Goal: Task Accomplishment & Management: Use online tool/utility

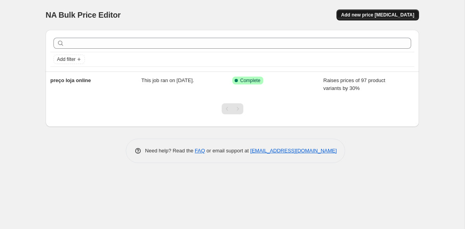
click at [377, 17] on span "Add new price [MEDICAL_DATA]" at bounding box center [377, 15] width 73 height 6
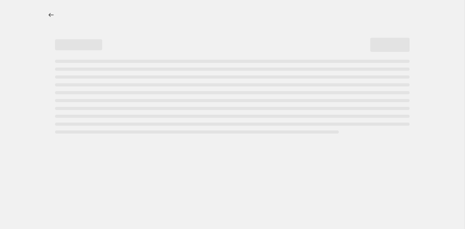
select select "percentage"
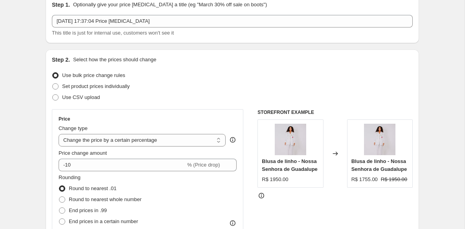
scroll to position [36, 0]
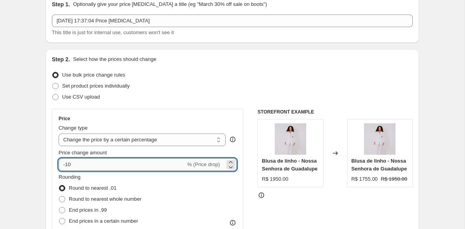
click at [83, 169] on input "-10" at bounding box center [122, 164] width 127 height 13
type input "-1"
type input "30"
click at [125, 152] on div "Price change amount" at bounding box center [148, 153] width 178 height 8
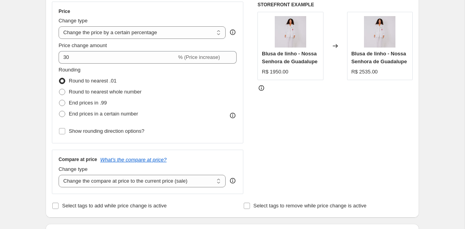
scroll to position [147, 0]
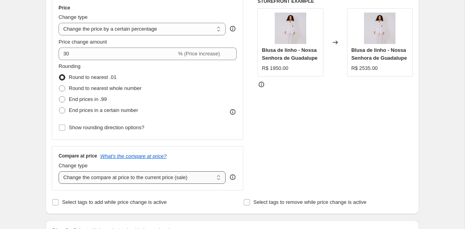
click at [120, 180] on select "Change the compare at price to the current price (sale) Change the compare at p…" at bounding box center [142, 177] width 167 height 13
select select "no_change"
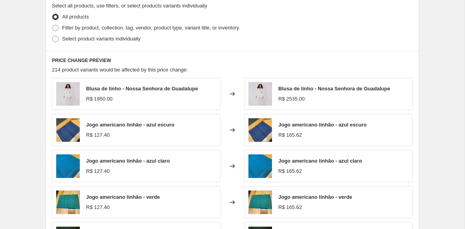
scroll to position [385, 0]
click at [57, 27] on span at bounding box center [55, 28] width 6 height 6
click at [53, 26] on input "Filter by product, collection, tag, vendor, product type, variant title, or inv…" at bounding box center [52, 25] width 0 height 0
radio input "true"
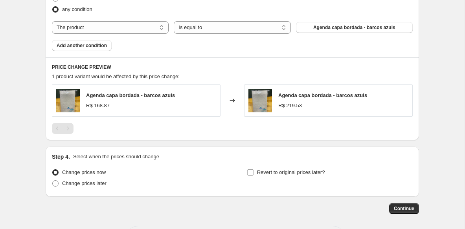
scroll to position [434, 0]
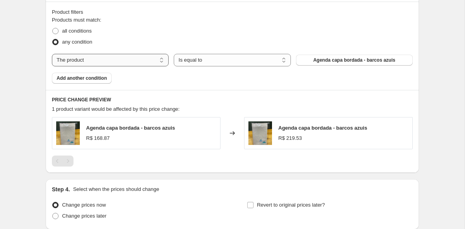
click at [139, 57] on select "The product The product's collection The product's vendor The product's status …" at bounding box center [110, 60] width 117 height 13
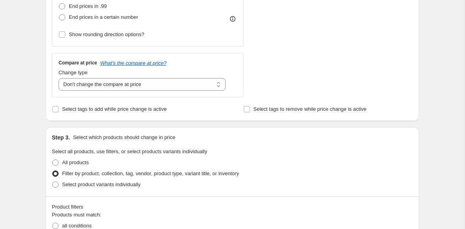
scroll to position [239, 0]
click at [55, 187] on span at bounding box center [55, 185] width 6 height 6
click at [53, 183] on input "Select product variants individually" at bounding box center [52, 182] width 0 height 0
radio input "true"
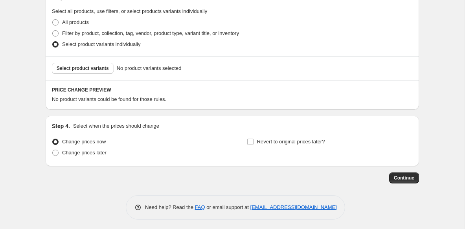
scroll to position [381, 0]
click at [101, 66] on span "Select product variants" at bounding box center [83, 67] width 52 height 6
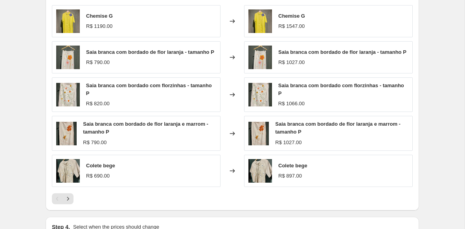
scroll to position [474, 0]
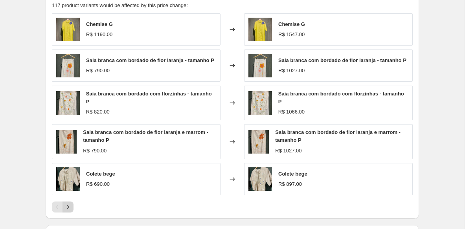
click at [70, 210] on icon "Next" at bounding box center [68, 207] width 8 height 8
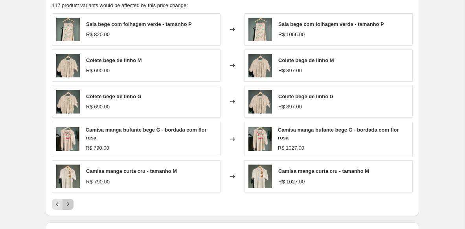
click at [69, 205] on icon "Next" at bounding box center [68, 204] width 8 height 8
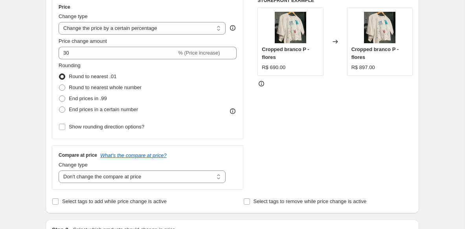
scroll to position [161, 0]
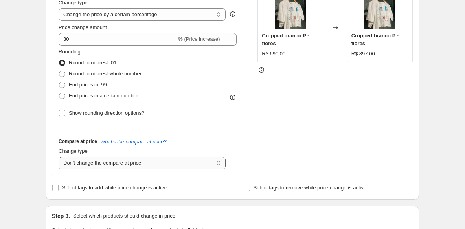
click at [104, 164] on select "Change the compare at price to the current price (sale) Change the compare at p…" at bounding box center [142, 163] width 167 height 13
select select "remove"
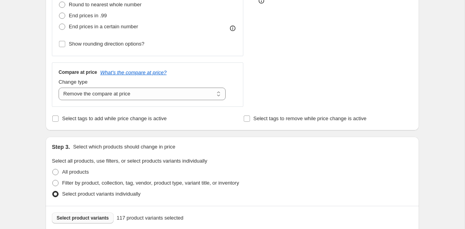
scroll to position [219, 0]
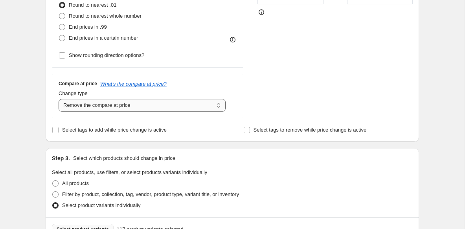
click at [117, 108] on select "Change the compare at price to the current price (sale) Change the compare at p…" at bounding box center [142, 105] width 167 height 13
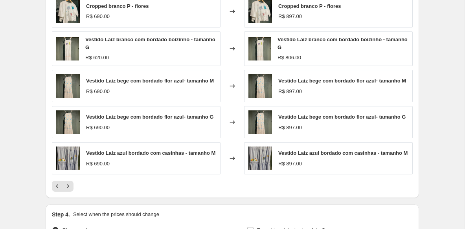
scroll to position [491, 0]
click at [70, 191] on icon "Next" at bounding box center [68, 187] width 8 height 8
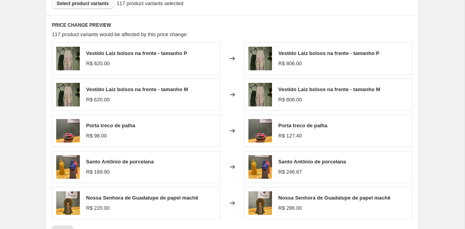
scroll to position [466, 0]
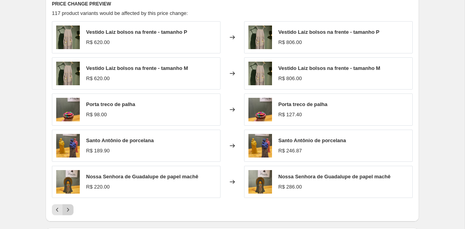
click at [68, 211] on icon "Next" at bounding box center [68, 210] width 8 height 8
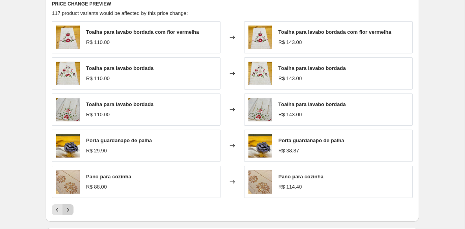
click at [68, 211] on icon "Next" at bounding box center [68, 210] width 8 height 8
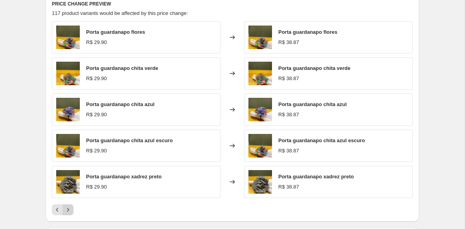
click at [68, 211] on icon "Next" at bounding box center [68, 210] width 8 height 8
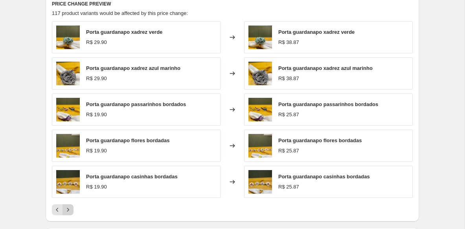
click at [68, 211] on icon "Next" at bounding box center [68, 210] width 8 height 8
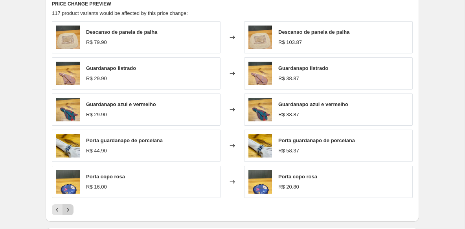
click at [68, 211] on icon "Next" at bounding box center [68, 210] width 8 height 8
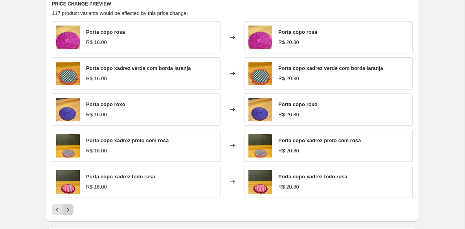
click at [68, 211] on icon "Next" at bounding box center [68, 210] width 8 height 8
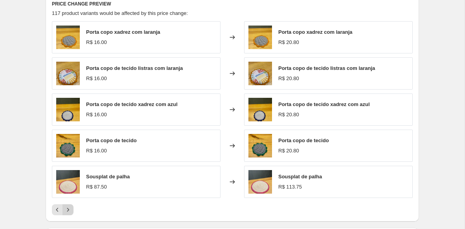
click at [68, 211] on icon "Next" at bounding box center [68, 210] width 8 height 8
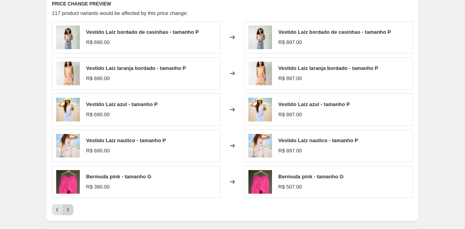
click at [68, 211] on icon "Next" at bounding box center [68, 210] width 8 height 8
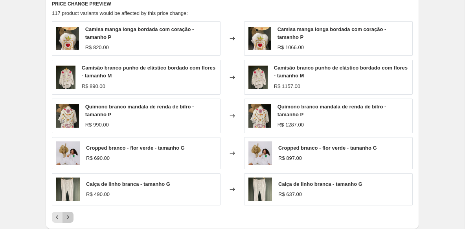
click at [68, 215] on icon "Next" at bounding box center [68, 217] width 8 height 8
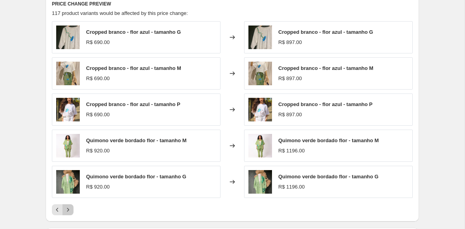
click at [69, 212] on icon "Next" at bounding box center [68, 210] width 8 height 8
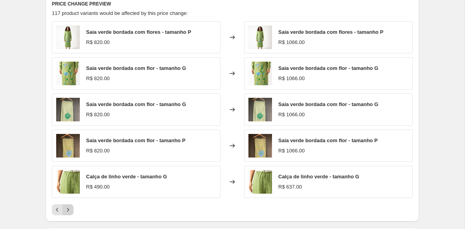
click at [69, 212] on icon "Next" at bounding box center [68, 210] width 8 height 8
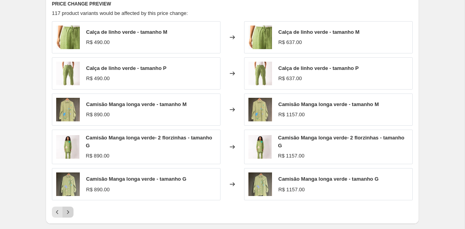
click at [69, 211] on icon "Next" at bounding box center [68, 212] width 8 height 8
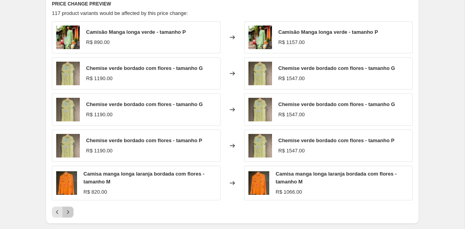
click at [69, 211] on icon "Next" at bounding box center [68, 212] width 8 height 8
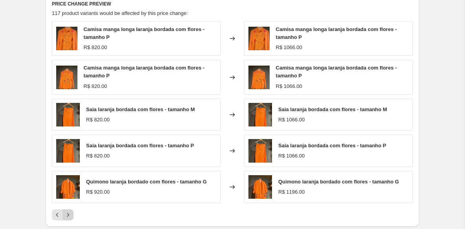
click at [69, 211] on icon "Next" at bounding box center [68, 215] width 8 height 8
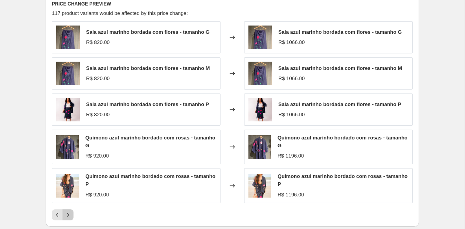
click at [68, 214] on icon "Next" at bounding box center [68, 215] width 2 height 4
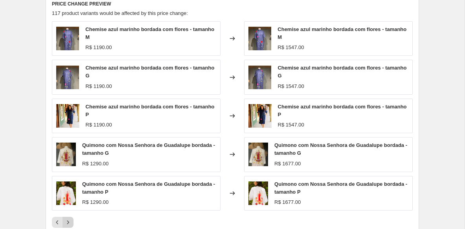
click at [68, 221] on icon "Next" at bounding box center [68, 222] width 8 height 8
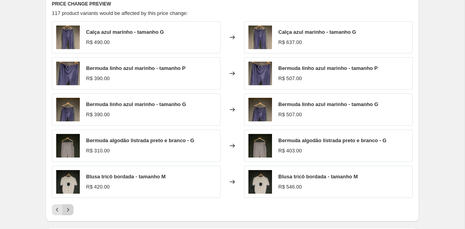
click at [68, 221] on div "PRICE CHANGE PREVIEW 117 product variants would be affected by this price chang…" at bounding box center [232, 107] width 373 height 227
click at [69, 209] on icon "Next" at bounding box center [68, 210] width 8 height 8
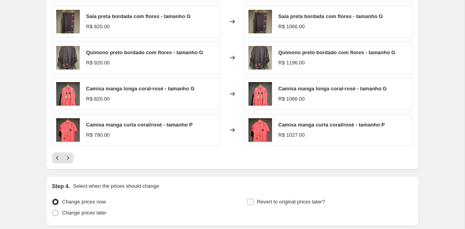
scroll to position [580, 0]
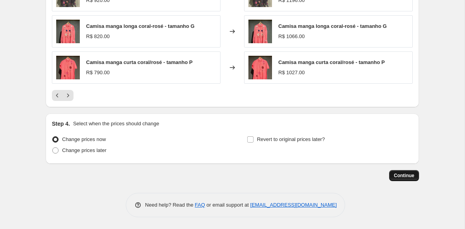
click at [403, 172] on button "Continue" at bounding box center [404, 175] width 30 height 11
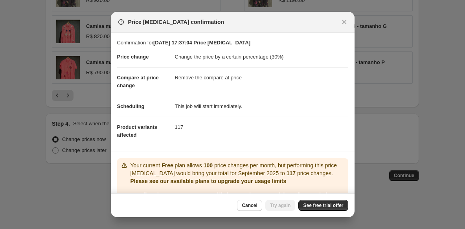
scroll to position [45, 0]
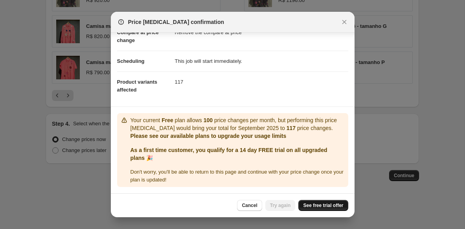
click at [324, 206] on span "See free trial offer" at bounding box center [323, 205] width 40 height 6
click at [90, 186] on div at bounding box center [232, 114] width 465 height 229
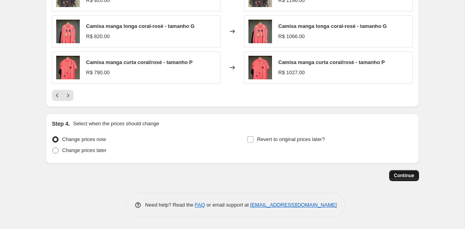
click at [406, 175] on span "Continue" at bounding box center [404, 175] width 20 height 6
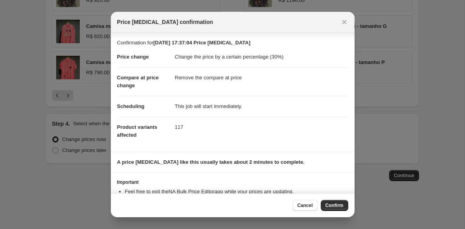
scroll to position [29, 0]
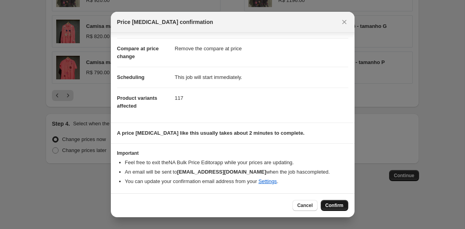
click at [336, 207] on span "Confirm" at bounding box center [334, 205] width 18 height 6
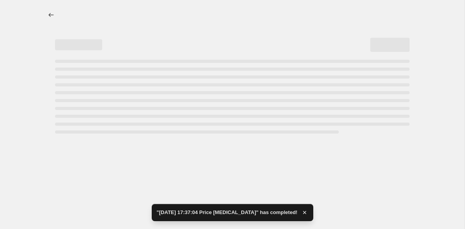
select select "percentage"
select select "remove"
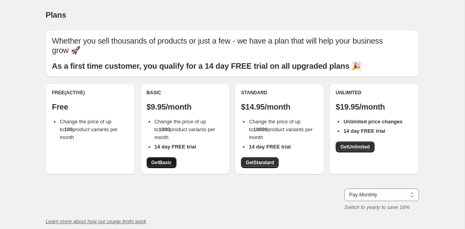
click at [167, 164] on span "Get Basic" at bounding box center [161, 162] width 20 height 6
